Goal: Transaction & Acquisition: Purchase product/service

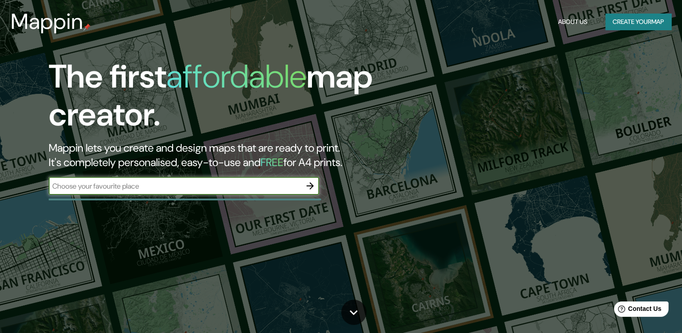
click at [618, 16] on button "Create your map" at bounding box center [638, 22] width 66 height 17
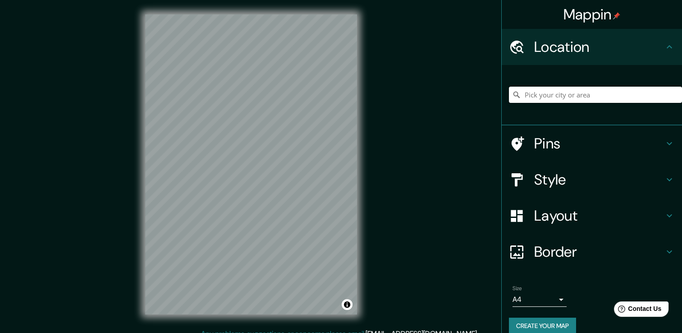
click at [563, 98] on input "Pick your city or area" at bounding box center [595, 95] width 173 height 16
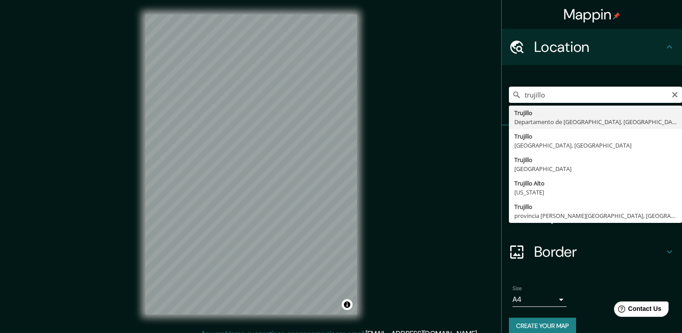
type input "[GEOGRAPHIC_DATA], [GEOGRAPHIC_DATA], [GEOGRAPHIC_DATA]"
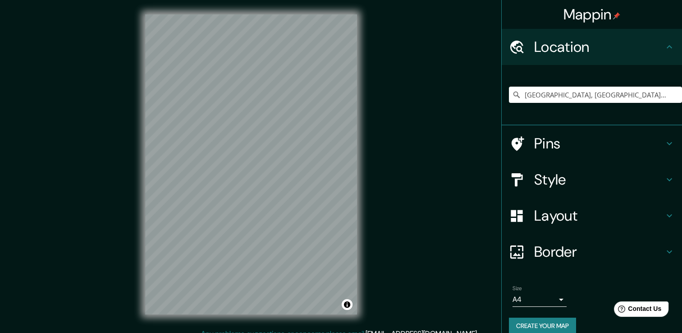
click at [664, 215] on icon at bounding box center [669, 215] width 11 height 11
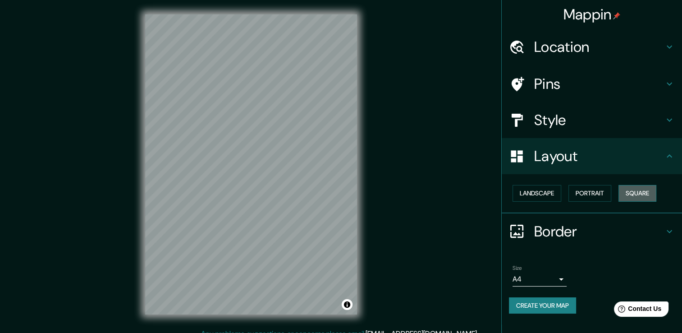
click at [632, 197] on button "Square" at bounding box center [638, 193] width 38 height 17
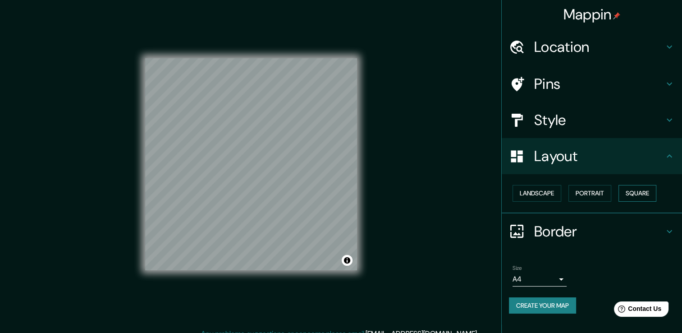
click at [632, 197] on button "Square" at bounding box center [638, 193] width 38 height 17
click at [537, 193] on button "Landscape" at bounding box center [537, 193] width 49 height 17
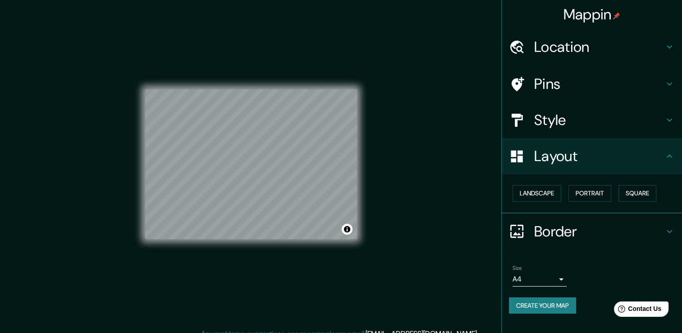
click at [615, 193] on div "Landscape [GEOGRAPHIC_DATA]" at bounding box center [595, 193] width 173 height 24
click at [601, 195] on button "Portrait" at bounding box center [589, 193] width 43 height 17
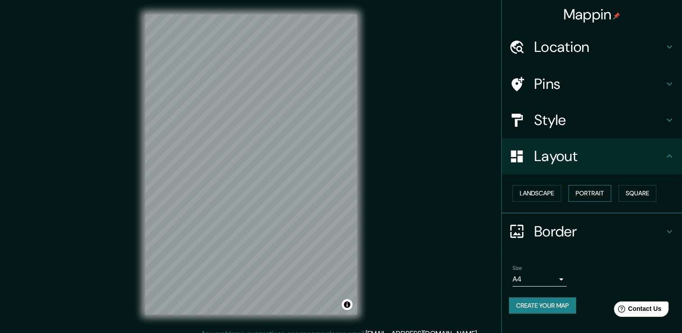
click at [586, 192] on button "Portrait" at bounding box center [589, 193] width 43 height 17
click at [664, 160] on icon at bounding box center [669, 156] width 11 height 11
click at [668, 155] on icon at bounding box center [669, 155] width 5 height 3
click at [560, 190] on button "Landscape" at bounding box center [537, 193] width 49 height 17
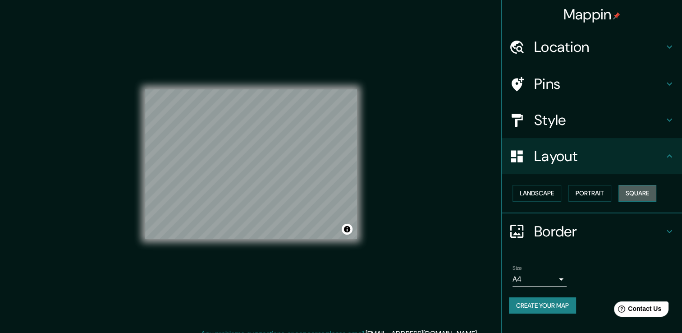
click at [632, 192] on button "Square" at bounding box center [638, 193] width 38 height 17
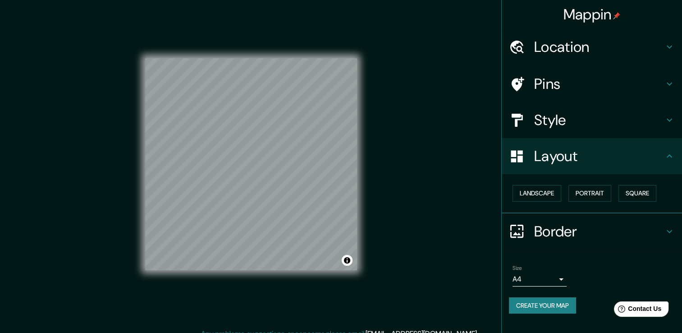
click at [672, 161] on icon at bounding box center [669, 156] width 11 height 11
click at [673, 156] on icon at bounding box center [669, 156] width 11 height 11
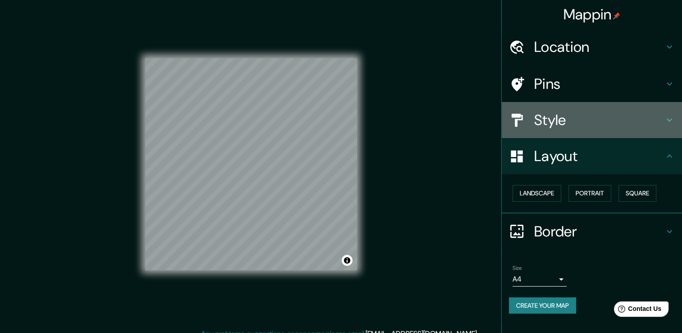
click at [669, 120] on icon at bounding box center [669, 120] width 5 height 3
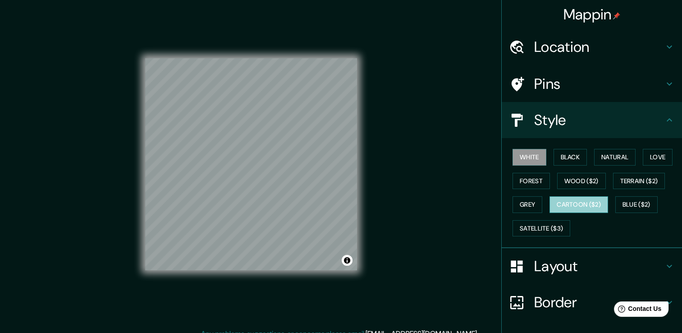
click at [582, 206] on button "Cartoon ($2)" at bounding box center [579, 204] width 59 height 17
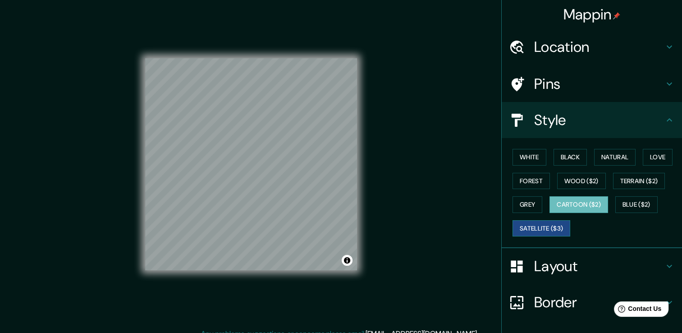
click at [558, 225] on button "Satellite ($3)" at bounding box center [542, 228] width 58 height 17
click at [536, 208] on button "Grey" at bounding box center [528, 204] width 30 height 17
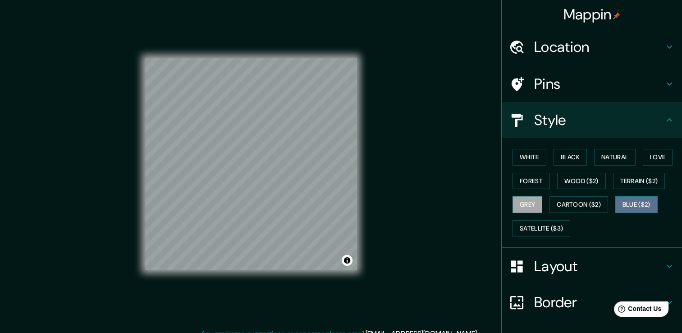
click at [627, 199] on button "Blue ($2)" at bounding box center [636, 204] width 42 height 17
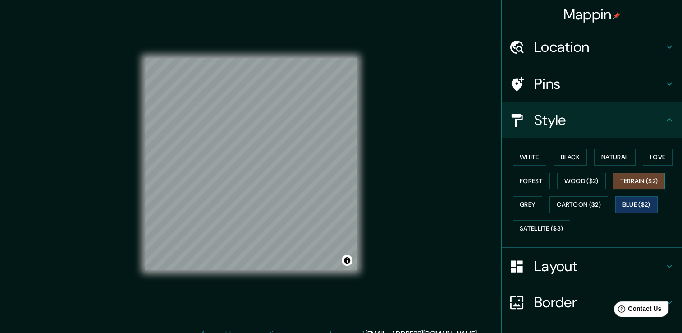
click at [626, 183] on button "Terrain ($2)" at bounding box center [639, 181] width 52 height 17
click at [577, 181] on button "Wood ($2)" at bounding box center [581, 181] width 49 height 17
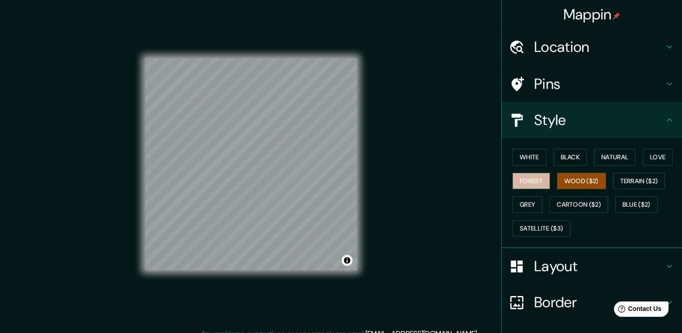
click at [527, 178] on button "Forest" at bounding box center [531, 181] width 37 height 17
click at [530, 158] on button "White" at bounding box center [530, 157] width 34 height 17
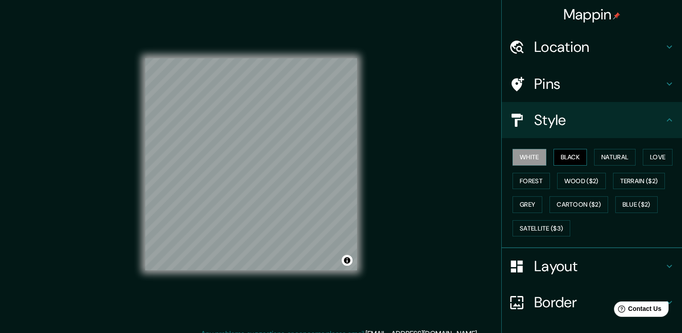
click at [575, 156] on button "Black" at bounding box center [571, 157] width 34 height 17
click at [609, 157] on button "Natural" at bounding box center [614, 157] width 41 height 17
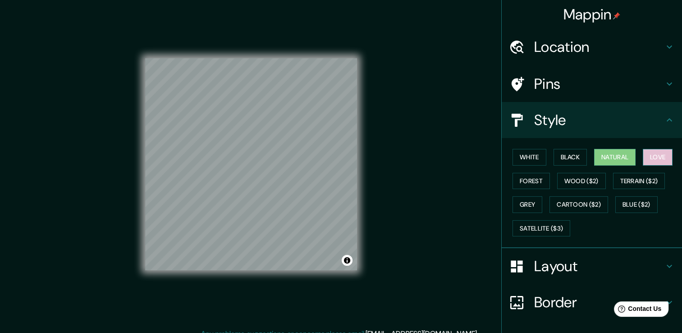
click at [646, 158] on button "Love" at bounding box center [658, 157] width 30 height 17
click at [614, 155] on button "Natural" at bounding box center [614, 157] width 41 height 17
click at [651, 160] on button "Love" at bounding box center [658, 157] width 30 height 17
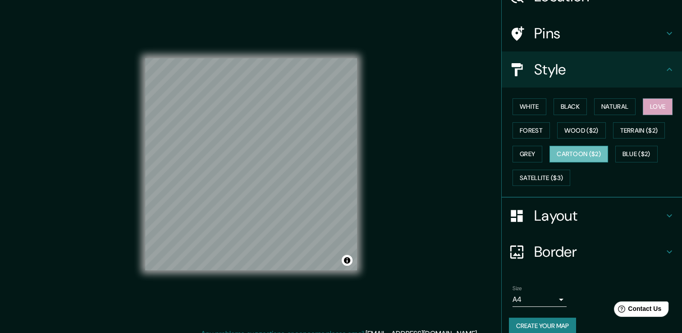
scroll to position [61, 0]
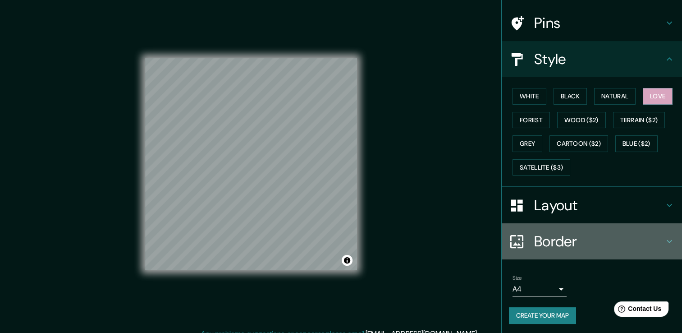
click at [667, 240] on icon at bounding box center [669, 241] width 5 height 3
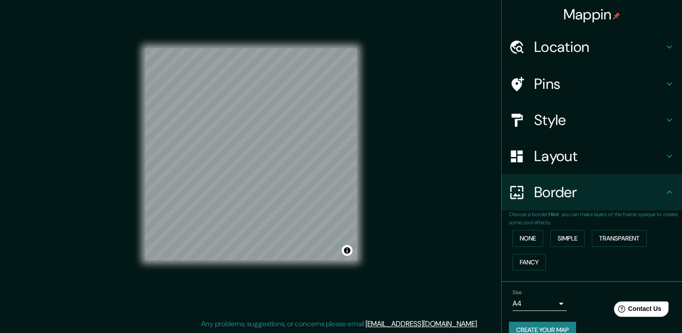
scroll to position [0, 0]
click at [664, 50] on icon at bounding box center [669, 46] width 11 height 11
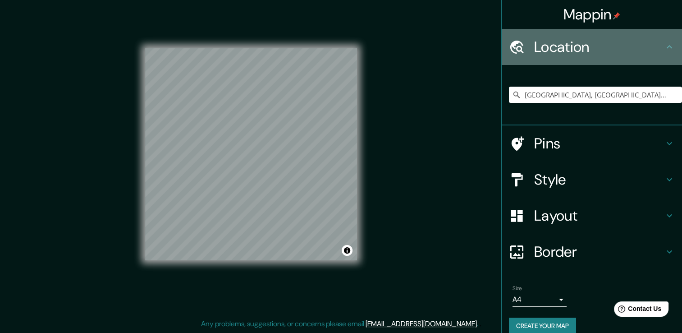
click at [664, 50] on icon at bounding box center [669, 46] width 11 height 11
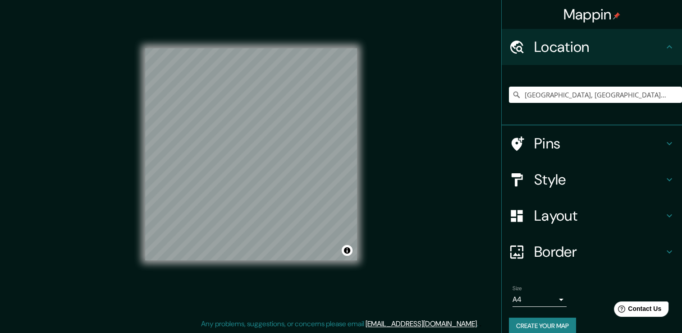
click at [664, 140] on icon at bounding box center [669, 143] width 11 height 11
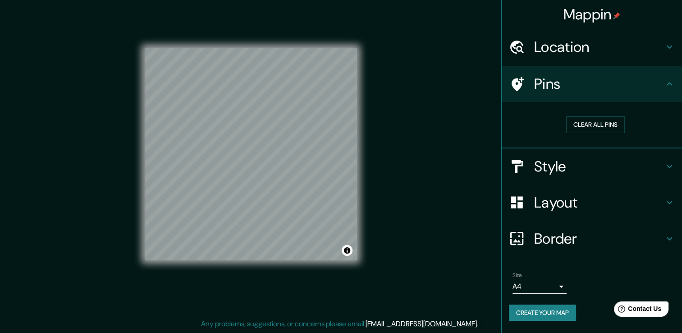
click at [667, 164] on icon at bounding box center [669, 166] width 11 height 11
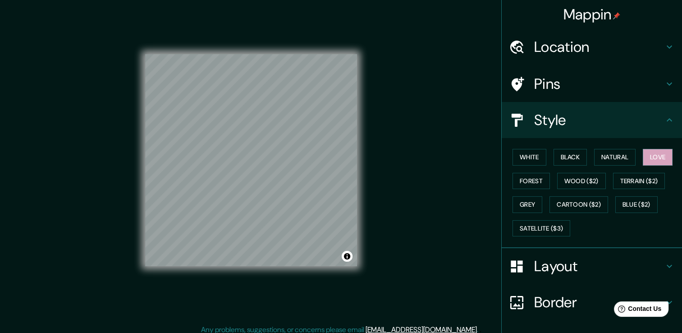
scroll to position [10, 0]
